Goal: Task Accomplishment & Management: Manage account settings

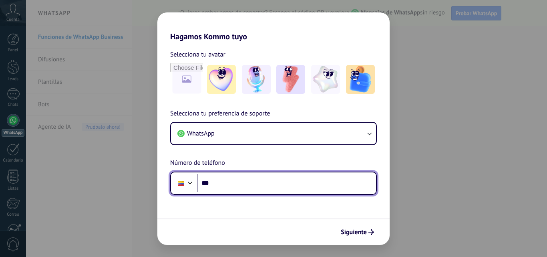
click at [286, 174] on input "***" at bounding box center [287, 183] width 179 height 18
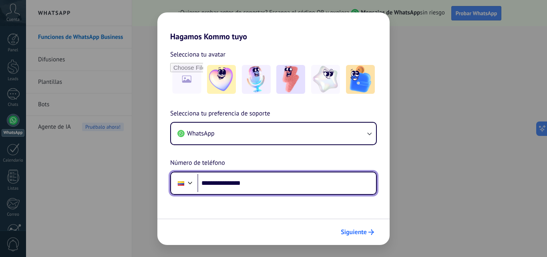
type input "**********"
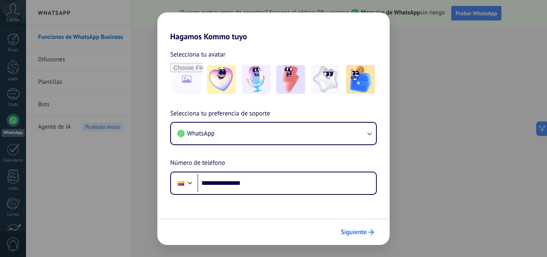
click at [349, 230] on span "Siguiente" at bounding box center [354, 232] width 26 height 6
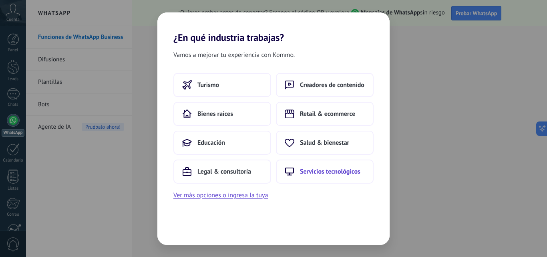
click at [315, 178] on button "Servicios tecnológicos" at bounding box center [325, 171] width 98 height 24
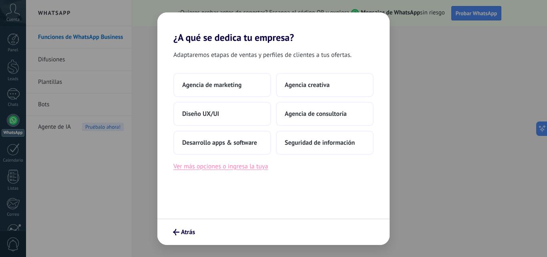
click at [266, 167] on button "Ver más opciones o ingresa la tuya" at bounding box center [221, 166] width 95 height 10
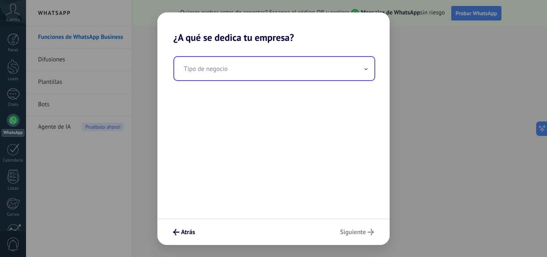
click at [234, 69] on input "text" at bounding box center [274, 68] width 200 height 23
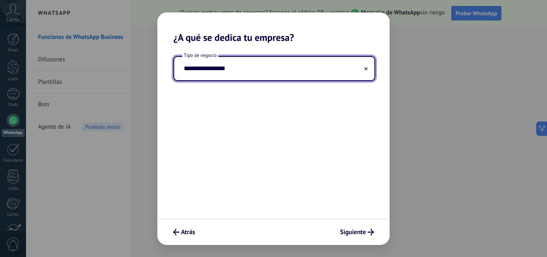
type input "**********"
type input "*"
type input "***"
click at [359, 232] on span "Siguiente" at bounding box center [353, 232] width 26 height 6
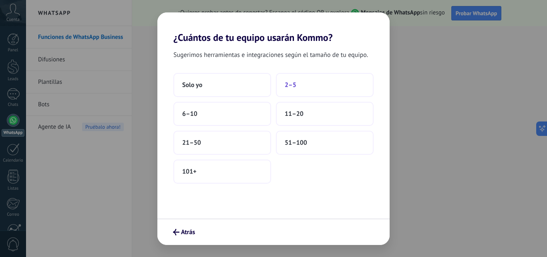
click at [297, 76] on button "2–5" at bounding box center [325, 85] width 98 height 24
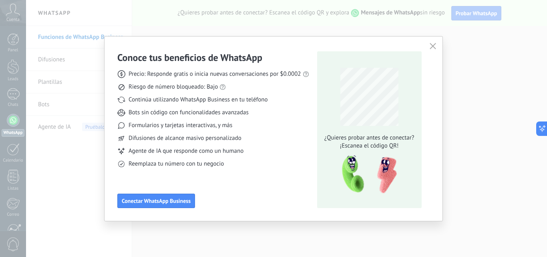
click at [201, 166] on span "Reemplaza tu número con tu negocio" at bounding box center [176, 164] width 95 height 8
click at [180, 199] on span "Conectar WhatsApp Business" at bounding box center [156, 201] width 69 height 6
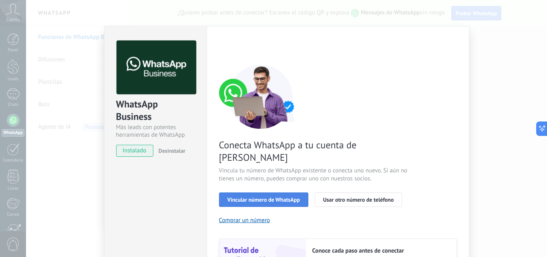
click at [225, 192] on button "Vincular número de WhatsApp" at bounding box center [263, 199] width 89 height 14
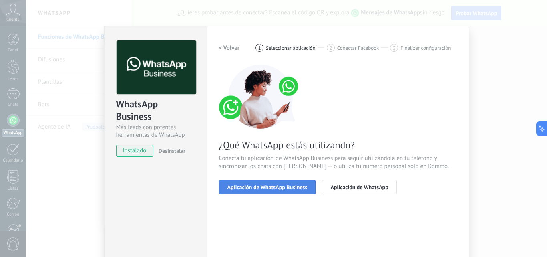
click at [275, 190] on button "Aplicación de WhatsApp Business" at bounding box center [267, 187] width 97 height 14
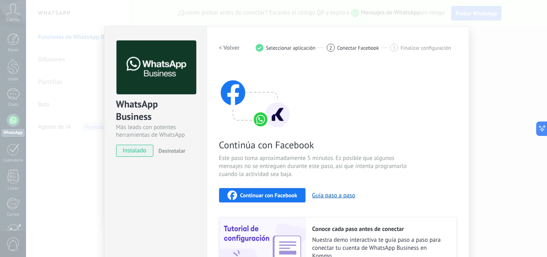
click at [219, 50] on h2 "< Volver" at bounding box center [229, 48] width 21 height 8
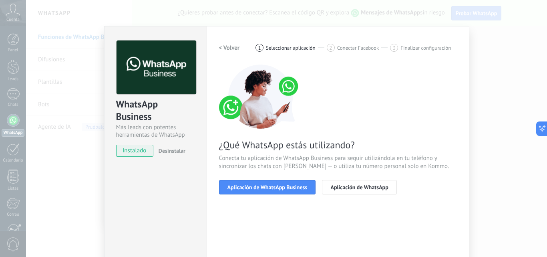
click at [219, 50] on h2 "< Volver" at bounding box center [229, 48] width 21 height 8
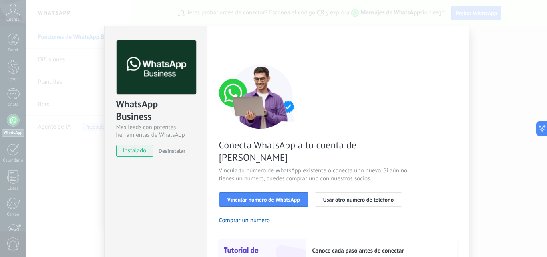
click at [57, 94] on div "WhatsApp Business Más leads con potentes herramientas de WhatsApp instalado Des…" at bounding box center [286, 128] width 521 height 257
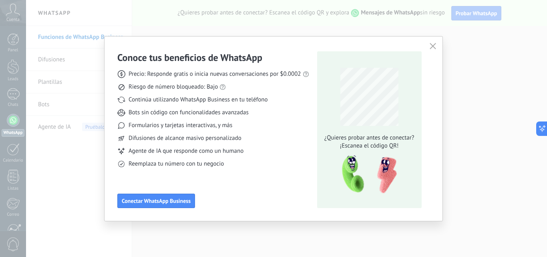
click at [433, 45] on icon "button" at bounding box center [433, 46] width 6 height 6
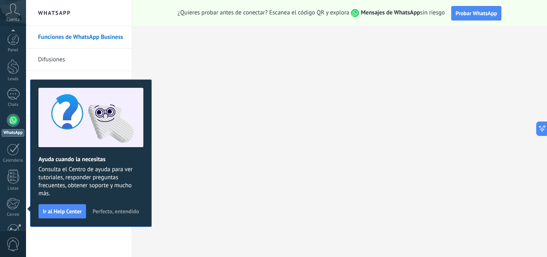
scroll to position [77, 0]
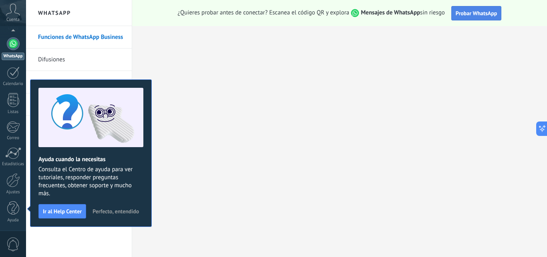
click at [460, 10] on span "Probar WhatsApp" at bounding box center [477, 13] width 42 height 7
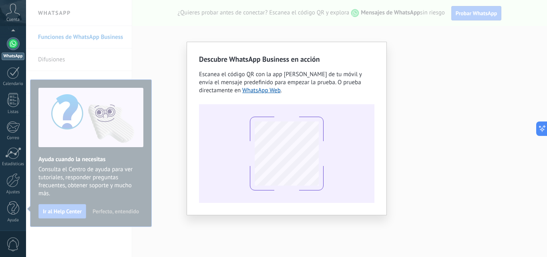
click at [473, 62] on div "Descubre WhatsApp Business en acción Escanea el código QR con la app de cámara …" at bounding box center [286, 128] width 521 height 257
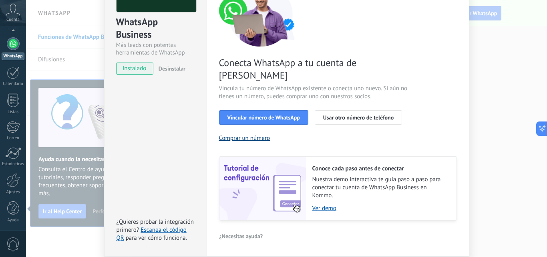
scroll to position [83, 0]
click at [339, 114] on span "Usar otro número de teléfono" at bounding box center [358, 117] width 71 height 6
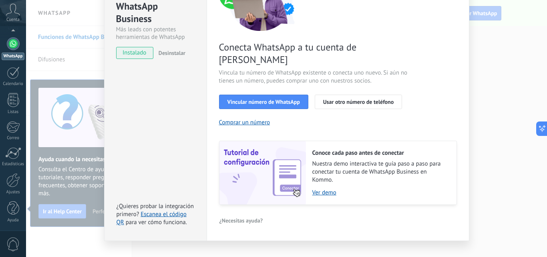
scroll to position [99, 0]
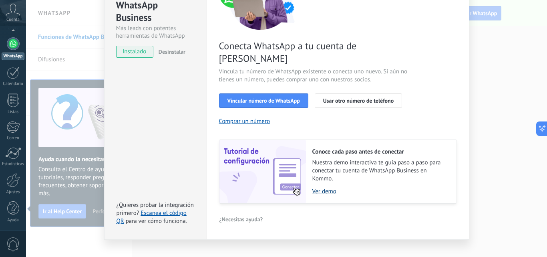
click at [321, 188] on link "Ver demo" at bounding box center [381, 192] width 136 height 8
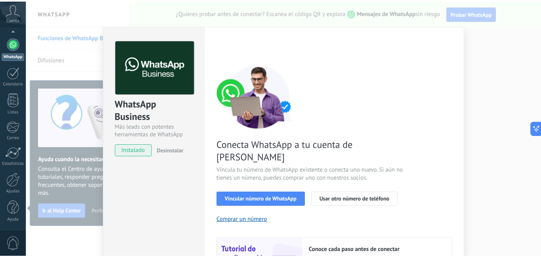
scroll to position [0, 0]
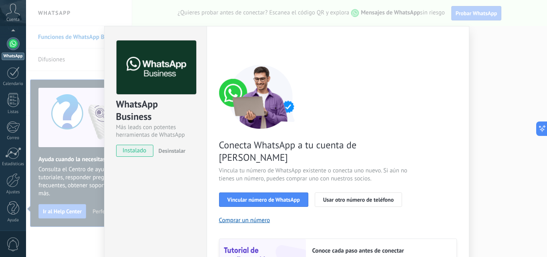
click at [474, 100] on div "WhatsApp Business Más leads con potentes herramientas de WhatsApp instalado Des…" at bounding box center [286, 128] width 521 height 257
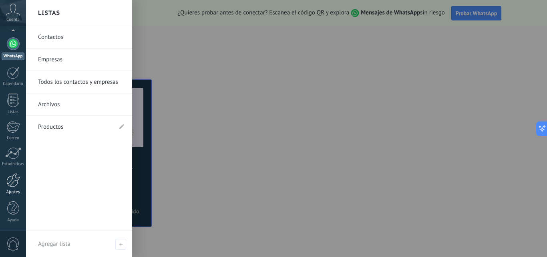
click at [15, 194] on div "Ajustes" at bounding box center [13, 192] width 23 height 5
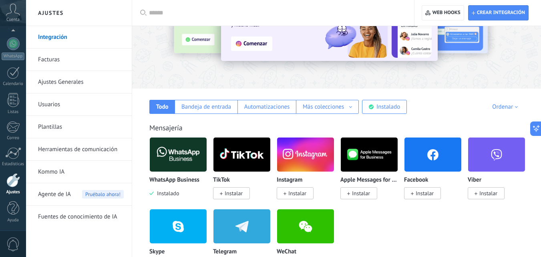
scroll to position [71, 0]
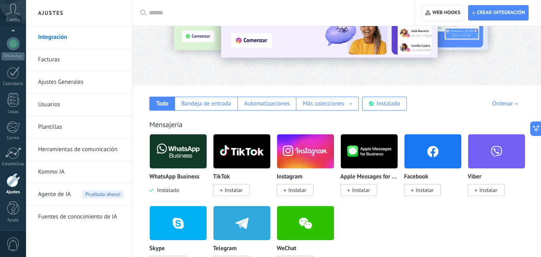
click at [173, 146] on img at bounding box center [178, 151] width 57 height 39
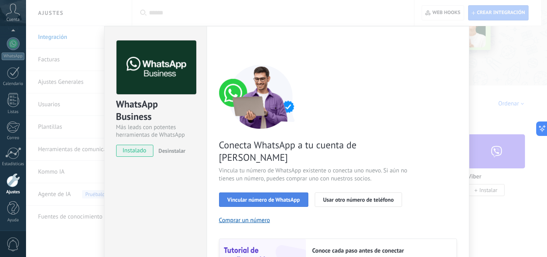
click at [251, 192] on button "Vincular número de WhatsApp" at bounding box center [263, 199] width 89 height 14
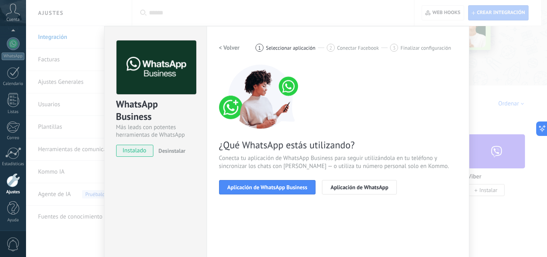
click at [251, 182] on button "Aplicación de WhatsApp Business" at bounding box center [267, 187] width 97 height 14
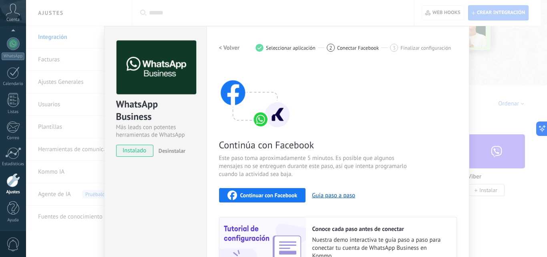
click at [222, 46] on h2 "< Volver" at bounding box center [229, 48] width 21 height 8
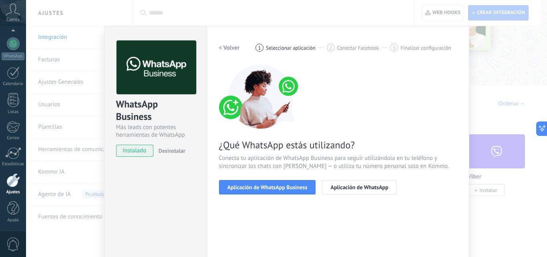
click at [222, 46] on h2 "< Volver" at bounding box center [229, 48] width 21 height 8
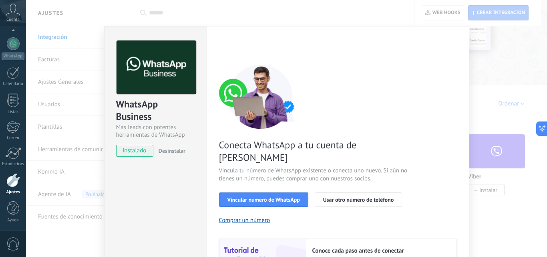
click at [489, 119] on div "WhatsApp Business Más leads con potentes herramientas de WhatsApp instalado Des…" at bounding box center [286, 128] width 521 height 257
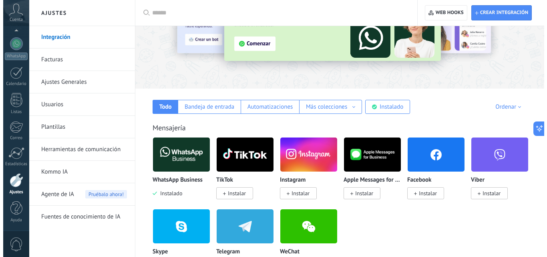
scroll to position [77, 0]
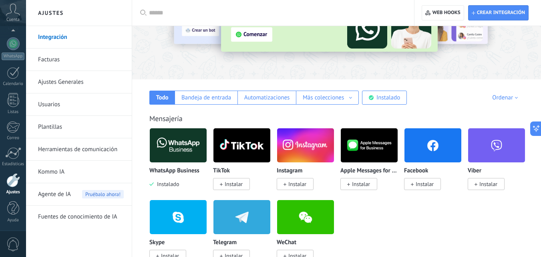
click at [175, 141] on img at bounding box center [178, 145] width 57 height 39
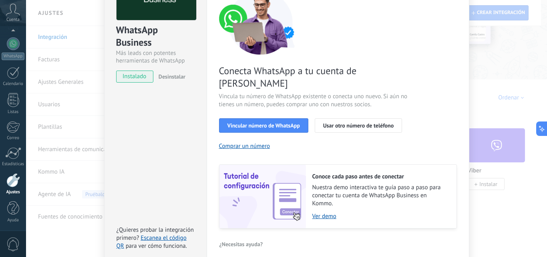
scroll to position [99, 0]
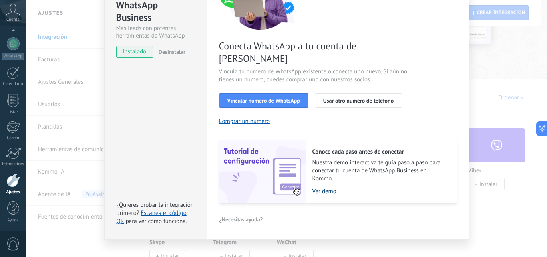
click at [324, 188] on link "Ver demo" at bounding box center [381, 192] width 136 height 8
